Goal: Information Seeking & Learning: Learn about a topic

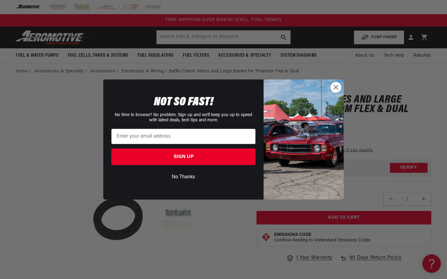
click at [335, 89] on circle "Close dialog" at bounding box center [336, 87] width 10 height 10
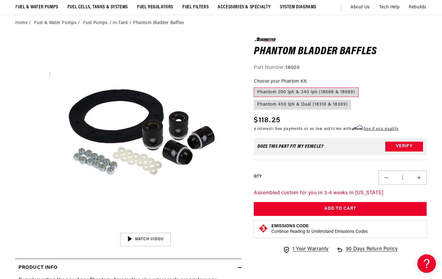
scroll to position [62, 0]
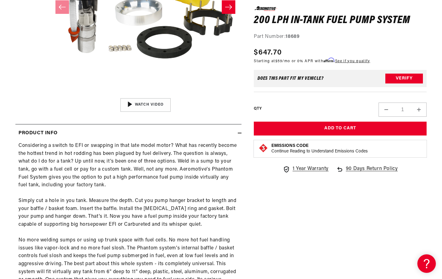
scroll to position [185, 0]
